Goal: Obtain resource: Download file/media

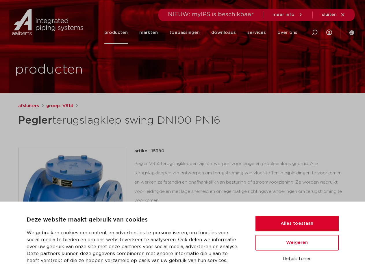
click at [182, 139] on div "afsluiters groep: V914 Pegler terugslagklep swing DN100 PN16 flenzen: EN1092-2" at bounding box center [183, 233] width 338 height 263
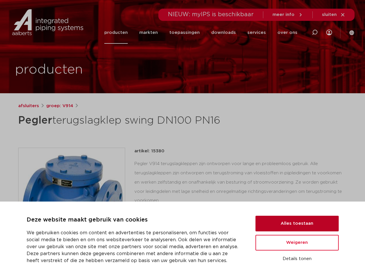
click at [297, 223] on button "Alles toestaan" at bounding box center [297, 223] width 83 height 16
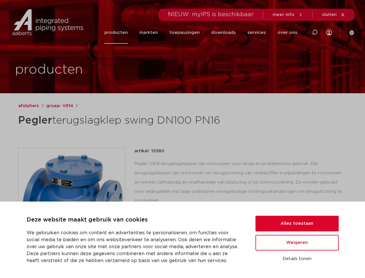
click at [297, 242] on div "datasheet toevoegen aan lijst opslaan in my IPS verwijder uit lijst deel:" at bounding box center [243, 248] width 208 height 14
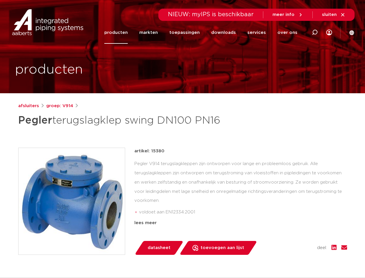
click at [297, 259] on div "afsluiters groep: V914 Pegler terugslagklep swing DN100 PN16 flenzen: EN1092-2" at bounding box center [183, 233] width 338 height 263
click at [315, 32] on icon at bounding box center [314, 32] width 7 height 7
click at [334, 15] on span "sluiten" at bounding box center [329, 14] width 15 height 4
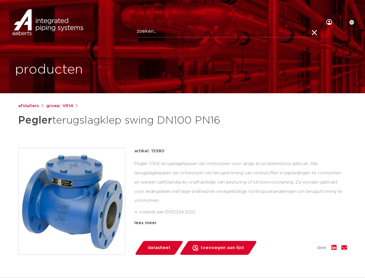
click at [72, 201] on img at bounding box center [72, 201] width 106 height 106
